Goal: Task Accomplishment & Management: Use online tool/utility

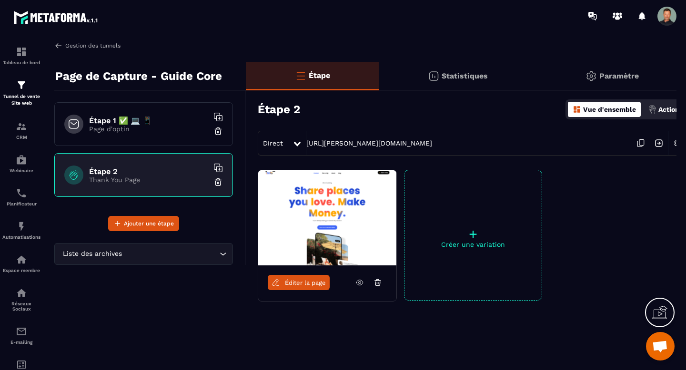
click at [57, 48] on img at bounding box center [58, 45] width 9 height 9
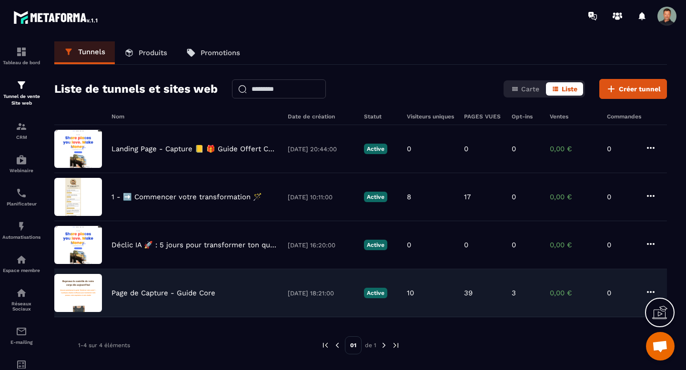
click at [176, 293] on p "Page de Capture - Guide Core" at bounding box center [163, 293] width 104 height 9
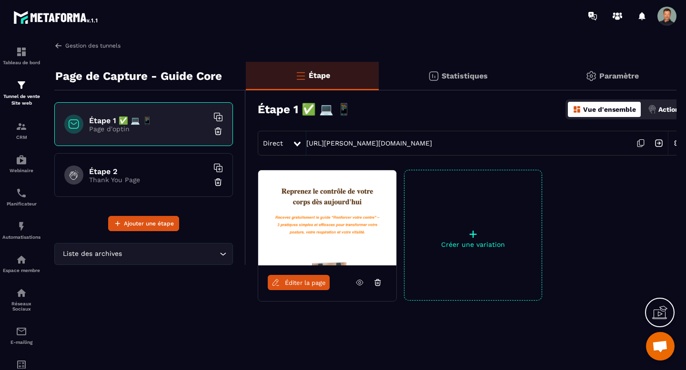
click at [57, 43] on img at bounding box center [58, 45] width 9 height 9
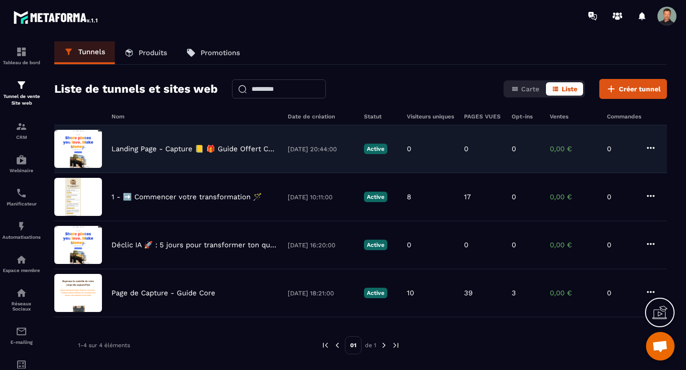
click at [135, 146] on p "Landing Page - Capture 📒 🎁 Guide Offert Core" at bounding box center [194, 149] width 167 height 9
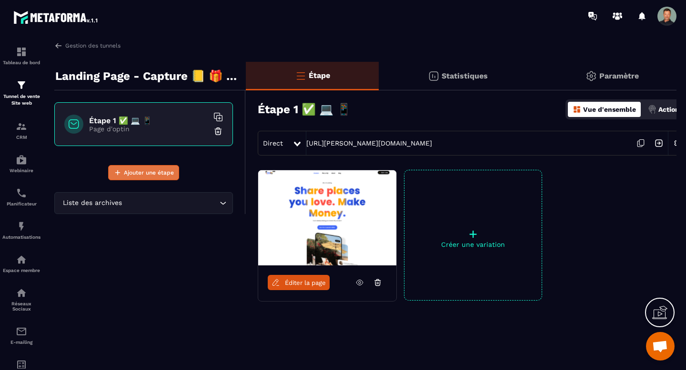
click at [142, 171] on span "Ajouter une étape" at bounding box center [149, 173] width 50 height 10
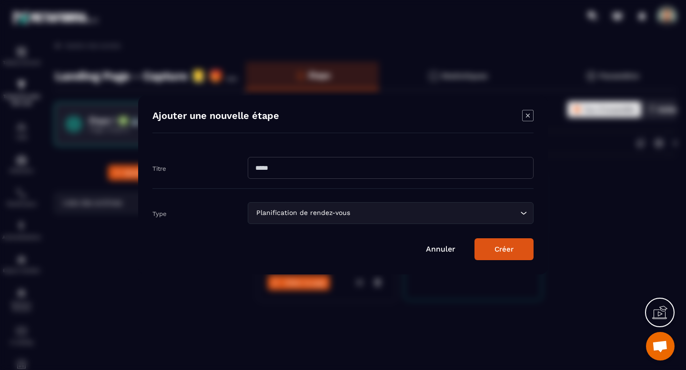
click at [325, 173] on input "Modal window" at bounding box center [391, 168] width 286 height 22
click at [282, 217] on div "Planification de rendez-vous" at bounding box center [386, 213] width 266 height 10
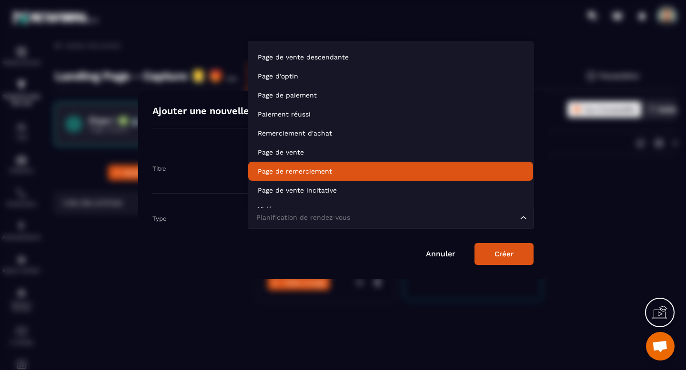
scroll to position [17, 0]
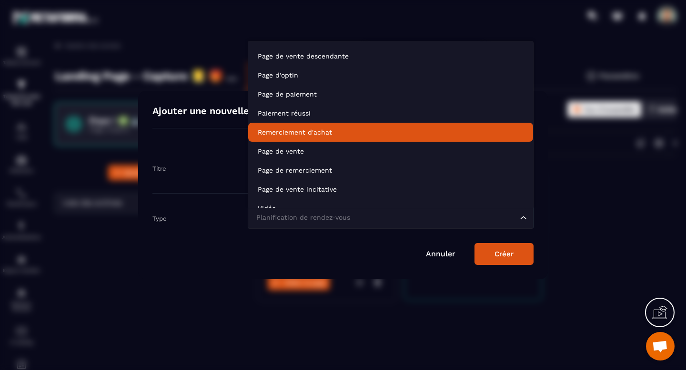
click at [302, 133] on p "Remerciement d'achat" at bounding box center [391, 133] width 266 height 10
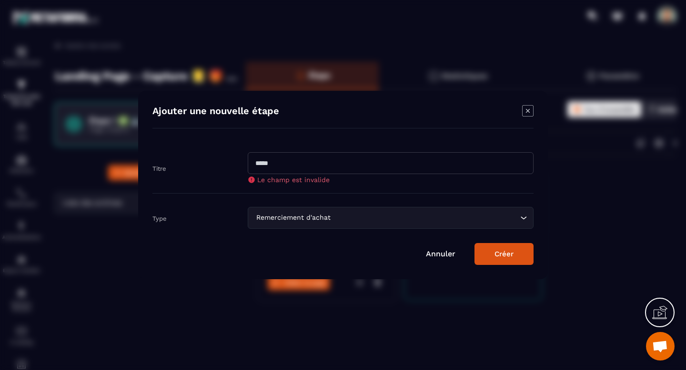
click at [297, 168] on input "Modal window" at bounding box center [391, 163] width 286 height 22
click at [288, 164] on input "Modal window" at bounding box center [391, 163] width 286 height 22
paste input "**********"
click at [277, 162] on input "**********" at bounding box center [391, 163] width 286 height 22
drag, startPoint x: 276, startPoint y: 162, endPoint x: 333, endPoint y: 164, distance: 57.1
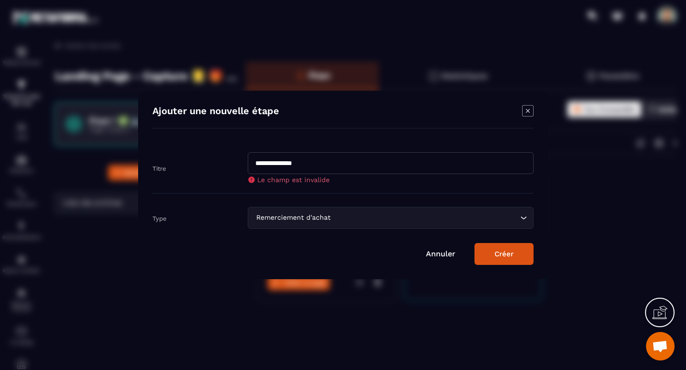
click at [333, 164] on input "**********" at bounding box center [391, 163] width 286 height 22
type input "*******"
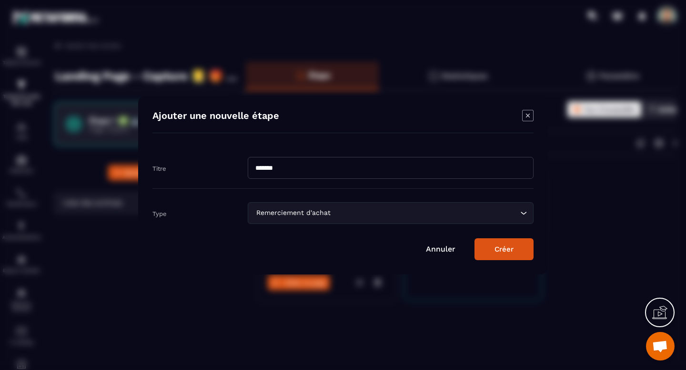
click at [519, 254] on button "Créer" at bounding box center [503, 249] width 59 height 22
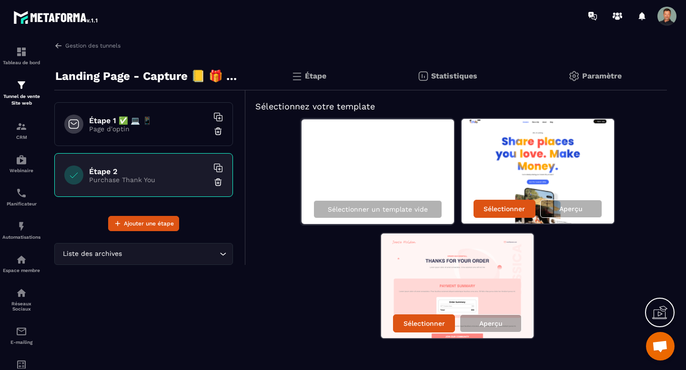
click at [358, 168] on div "Sélectionner un template vide" at bounding box center [377, 172] width 154 height 107
click at [382, 169] on div "Sélectionner un template vide" at bounding box center [377, 172] width 154 height 107
click at [86, 110] on div "Étape 1 ✅ 💻 📱 Page d'optin" at bounding box center [143, 124] width 179 height 44
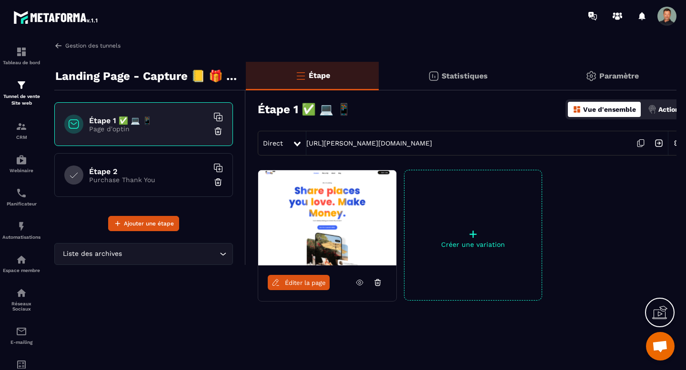
click at [58, 42] on img at bounding box center [58, 45] width 9 height 9
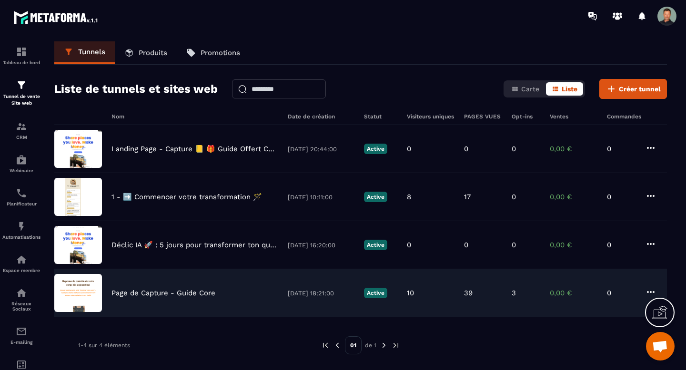
click at [181, 302] on div "Page de Capture - Guide Core [DATE] 18:21:00 Active 10 39 3 0,00 € 0" at bounding box center [360, 293] width 612 height 48
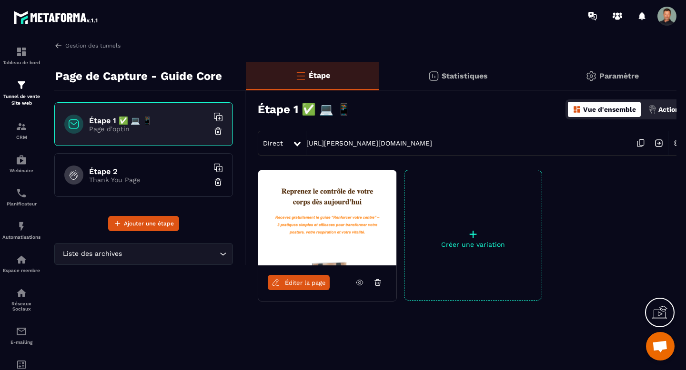
click at [145, 174] on h6 "Étape 2" at bounding box center [148, 171] width 119 height 9
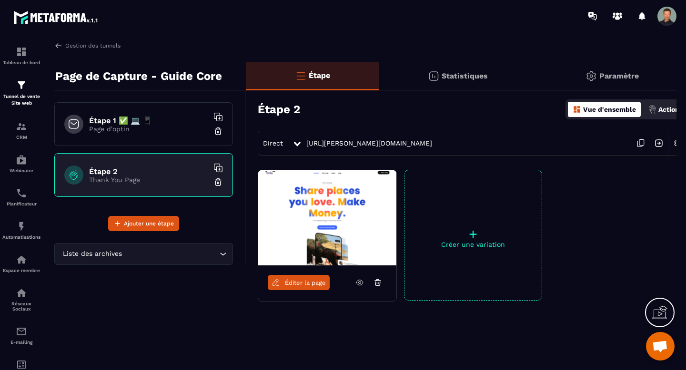
scroll to position [0, 11]
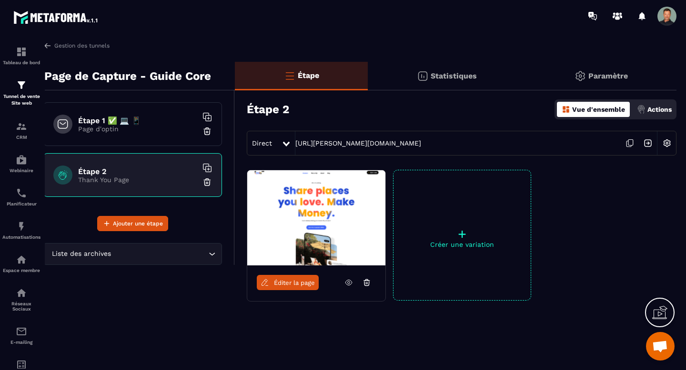
click at [670, 145] on img at bounding box center [666, 143] width 18 height 18
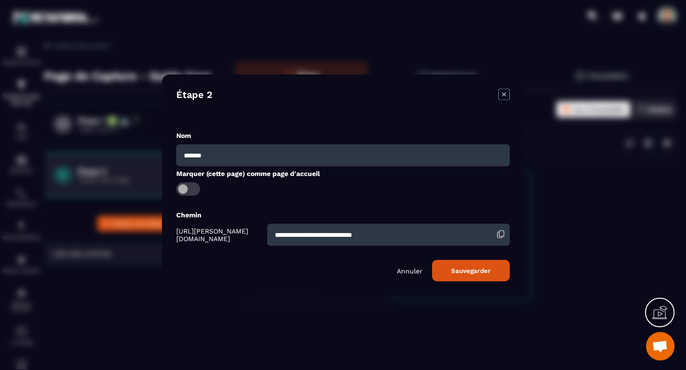
click at [268, 149] on input "*******" at bounding box center [342, 156] width 333 height 22
click at [506, 95] on icon "Modal window" at bounding box center [503, 94] width 11 height 11
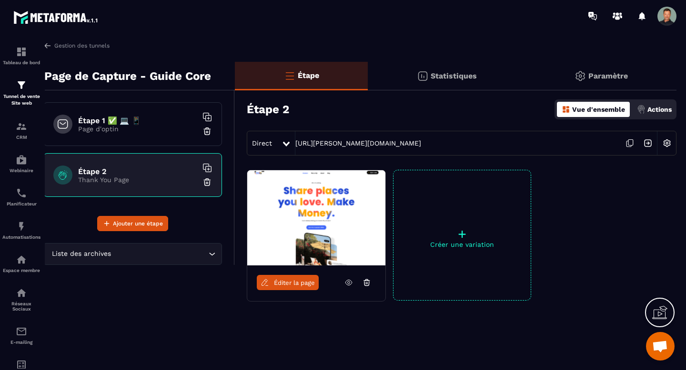
scroll to position [0, 0]
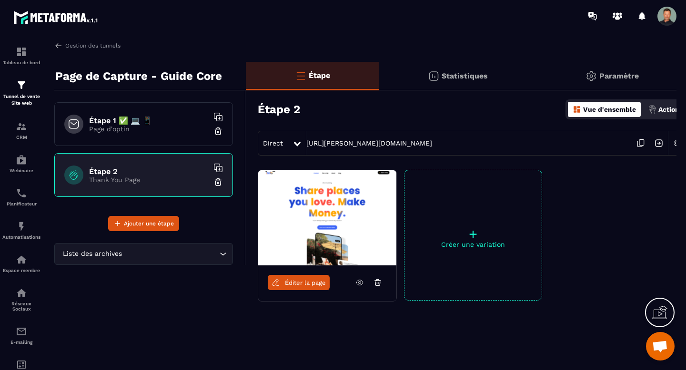
click at [131, 130] on p "Page d'optin" at bounding box center [148, 129] width 119 height 8
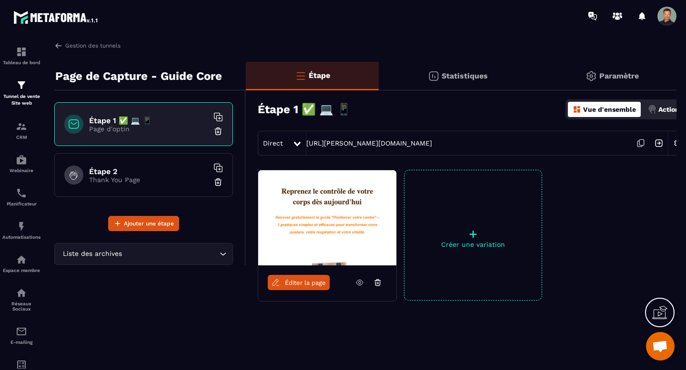
click at [131, 172] on h6 "Étape 2" at bounding box center [148, 171] width 119 height 9
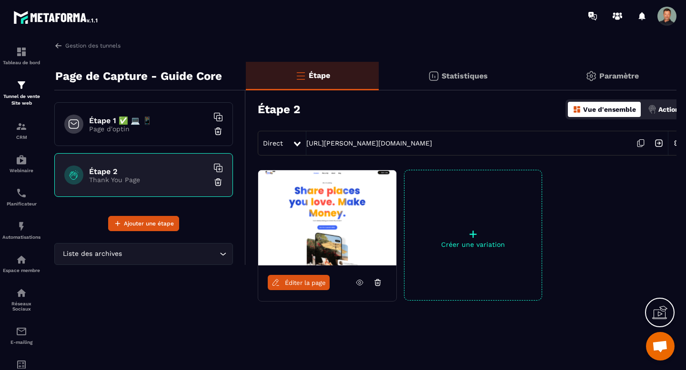
click at [608, 78] on p "Paramètre" at bounding box center [619, 75] width 40 height 9
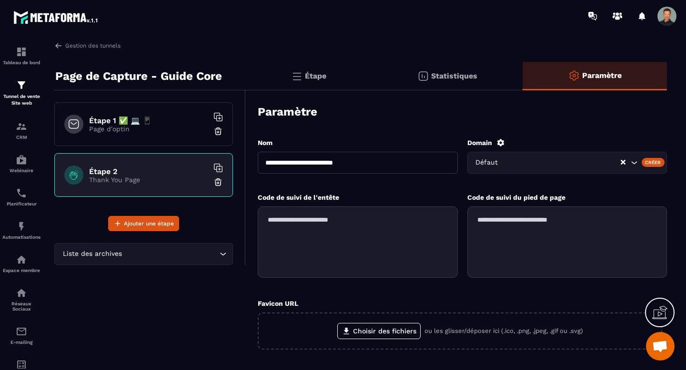
click at [189, 260] on div "Liste des archives Loading..." at bounding box center [143, 254] width 179 height 22
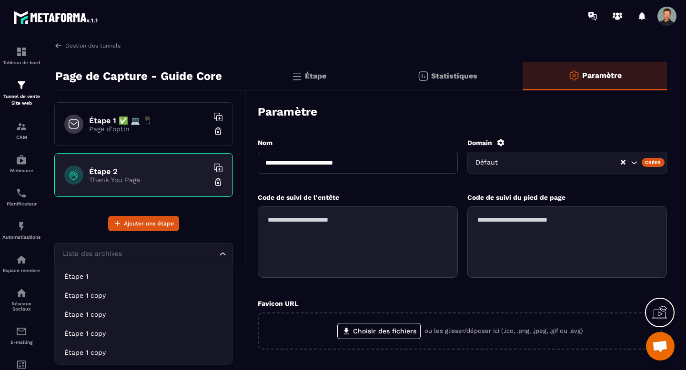
click at [189, 259] on div "Liste des archives Loading..." at bounding box center [143, 254] width 179 height 22
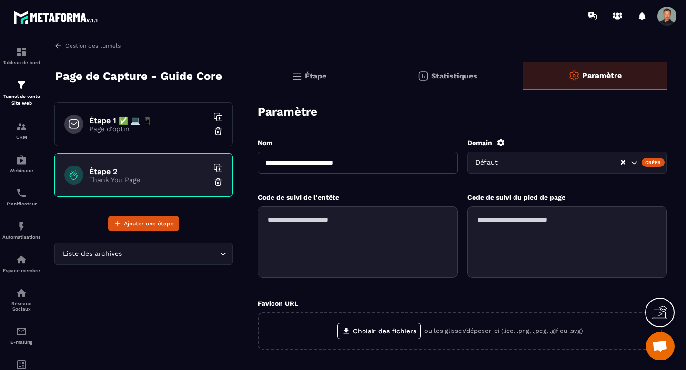
click at [320, 76] on p "Étape" at bounding box center [315, 75] width 21 height 9
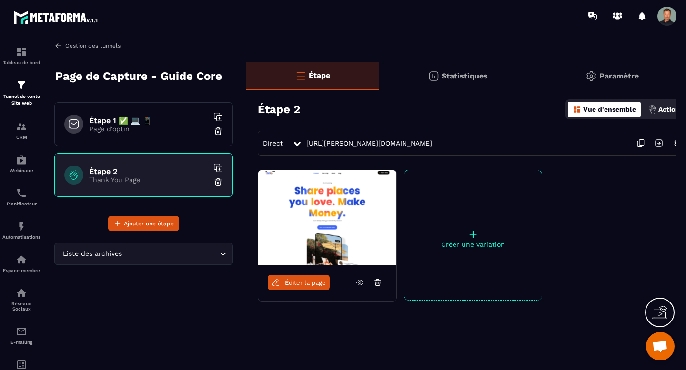
click at [59, 47] on img at bounding box center [58, 45] width 9 height 9
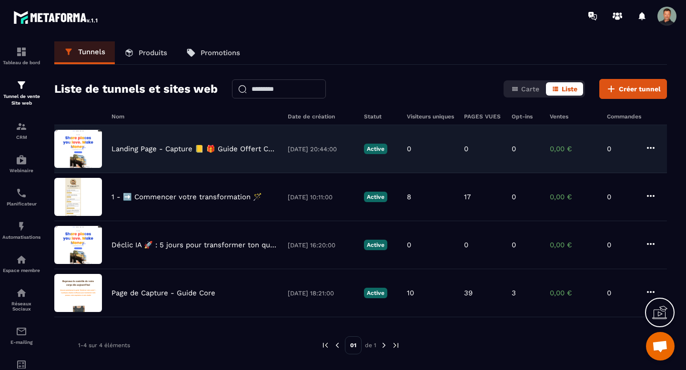
click at [198, 157] on div "Landing Page - Capture 📒 🎁 Guide Offert Core [DATE] 20:44:00 Active 0 0 0 0,00 …" at bounding box center [360, 149] width 612 height 48
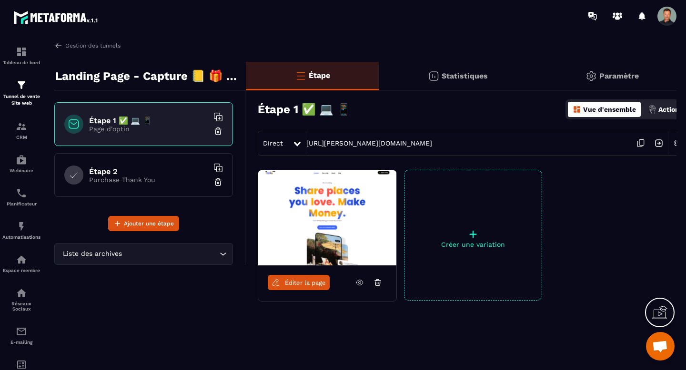
click at [129, 174] on h6 "Étape 2" at bounding box center [148, 171] width 119 height 9
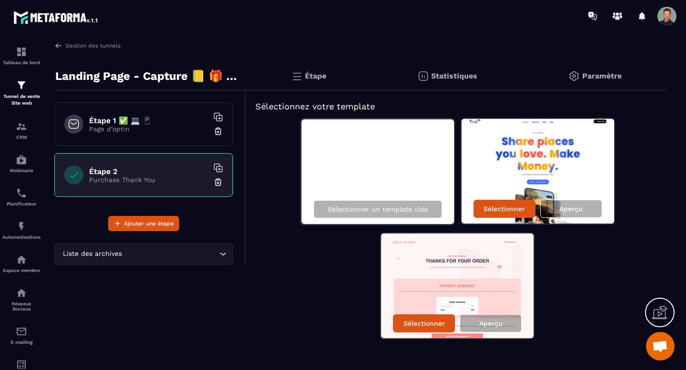
click at [348, 148] on div "Sélectionner un template vide" at bounding box center [377, 172] width 154 height 107
click at [387, 209] on p "Sélectionner un template vide" at bounding box center [378, 210] width 100 height 8
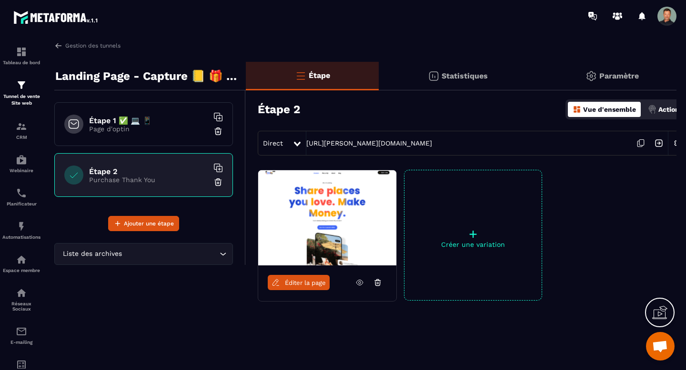
click at [298, 285] on span "Éditer la page" at bounding box center [305, 282] width 41 height 7
